Goal: Task Accomplishment & Management: Manage account settings

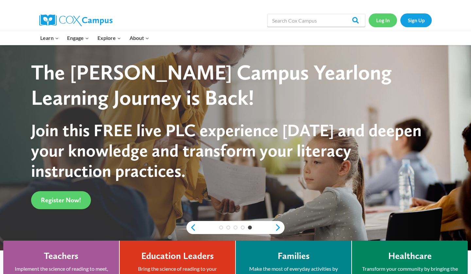
click at [376, 25] on link "Log In" at bounding box center [382, 19] width 28 height 13
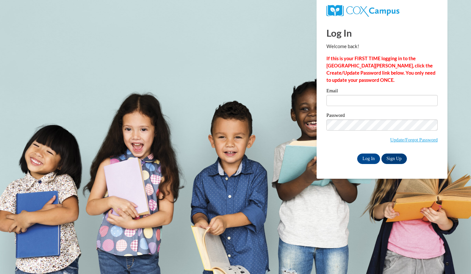
click at [348, 107] on div "Email" at bounding box center [381, 99] width 111 height 23
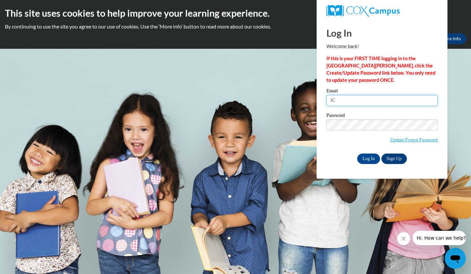
type input "I"
type input "[EMAIL_ADDRESS][DOMAIN_NAME]"
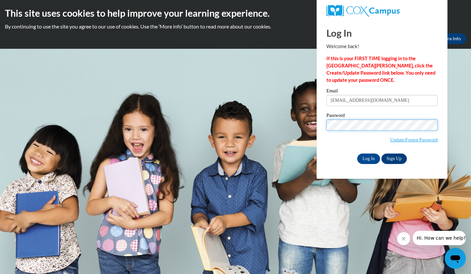
click at [368, 158] on input "Log In" at bounding box center [368, 158] width 23 height 10
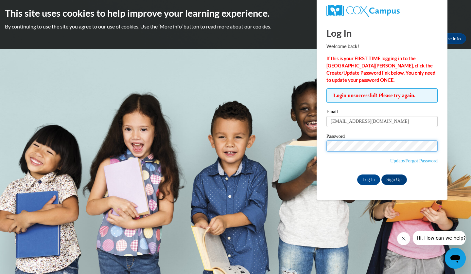
click at [368, 179] on input "Log In" at bounding box center [368, 179] width 23 height 10
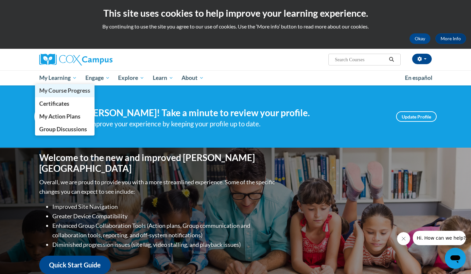
click at [68, 91] on span "My Course Progress" at bounding box center [64, 90] width 51 height 7
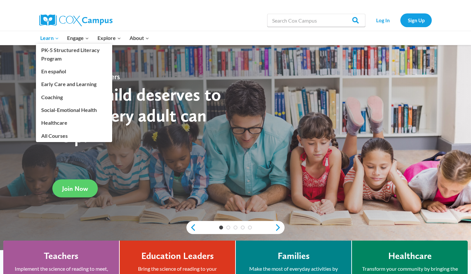
click at [50, 39] on span "Learn Expand" at bounding box center [49, 38] width 19 height 8
click at [57, 54] on link "PK-5 Structured Literacy Program" at bounding box center [74, 54] width 76 height 21
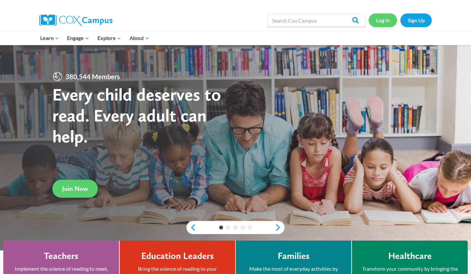
click at [379, 17] on link "Log In" at bounding box center [382, 19] width 28 height 13
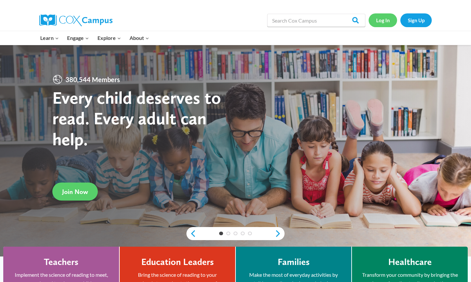
click at [382, 17] on link "Log In" at bounding box center [382, 19] width 28 height 13
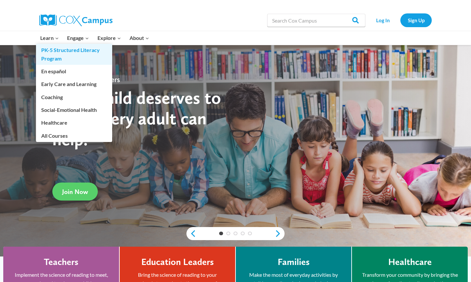
click at [63, 49] on link "PK-5 Structured Literacy Program" at bounding box center [74, 54] width 76 height 21
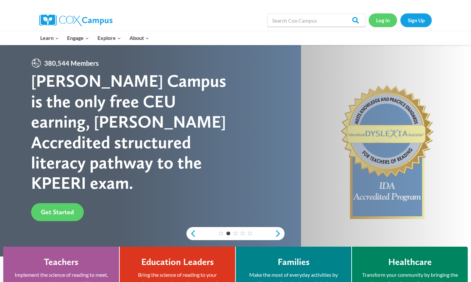
click at [385, 18] on link "Log In" at bounding box center [382, 19] width 28 height 13
